Goal: Transaction & Acquisition: Book appointment/travel/reservation

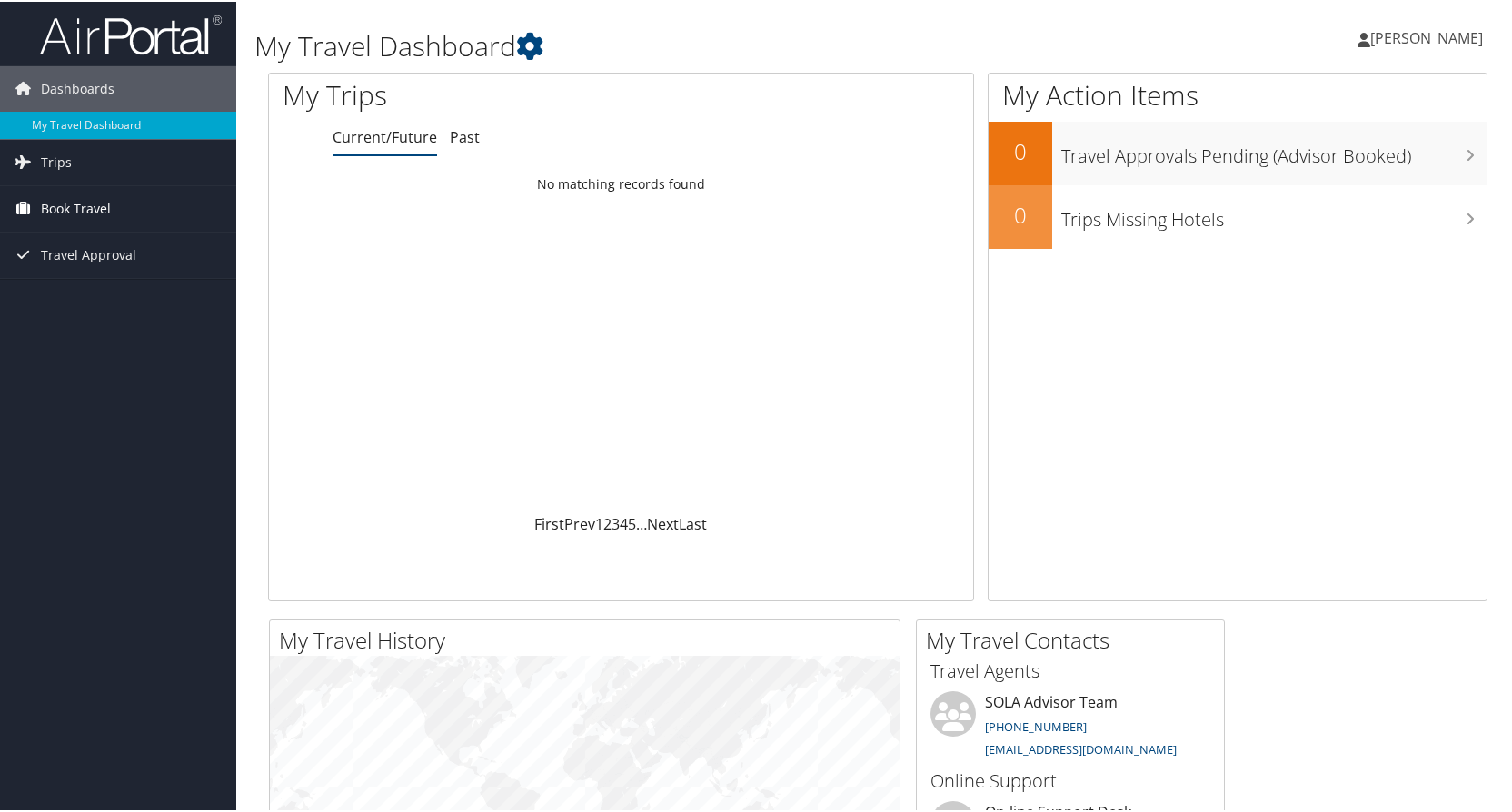
click at [81, 213] on span "Book Travel" at bounding box center [76, 207] width 70 height 46
click at [122, 269] on link "Book/Manage Online Trips" at bounding box center [118, 270] width 236 height 28
